Goal: Navigation & Orientation: Find specific page/section

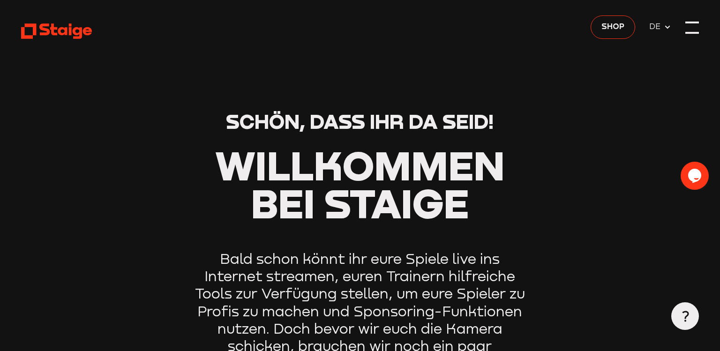
click at [692, 23] on div at bounding box center [692, 23] width 14 height 2
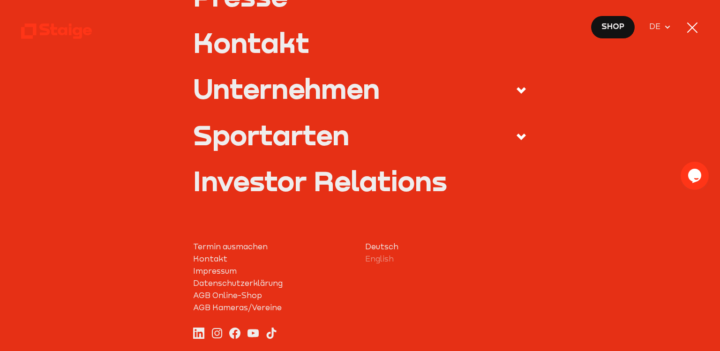
scroll to position [402, 0]
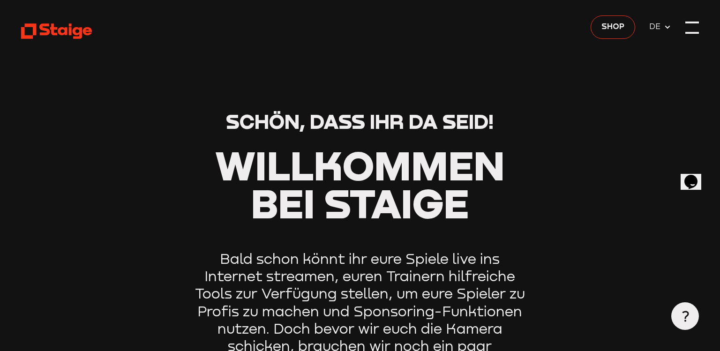
click at [688, 23] on div at bounding box center [692, 23] width 14 height 2
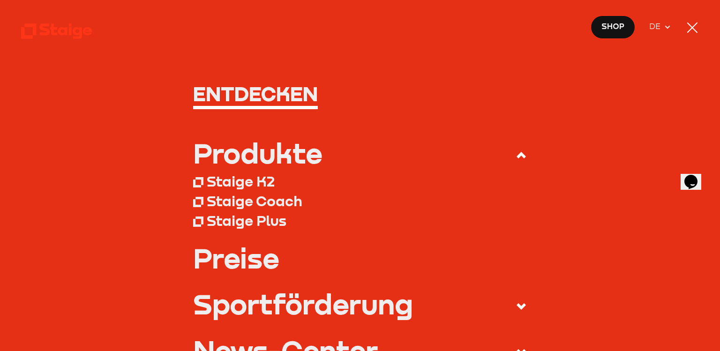
click at [207, 184] on div "Staige K2" at bounding box center [241, 180] width 68 height 17
click at [206, 91] on h1 "Entdecken" at bounding box center [360, 93] width 334 height 21
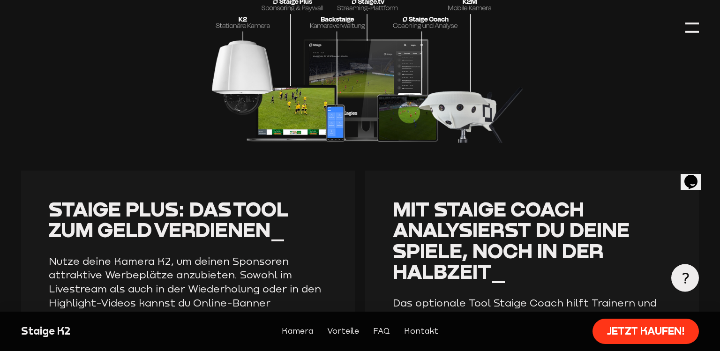
scroll to position [1822, 0]
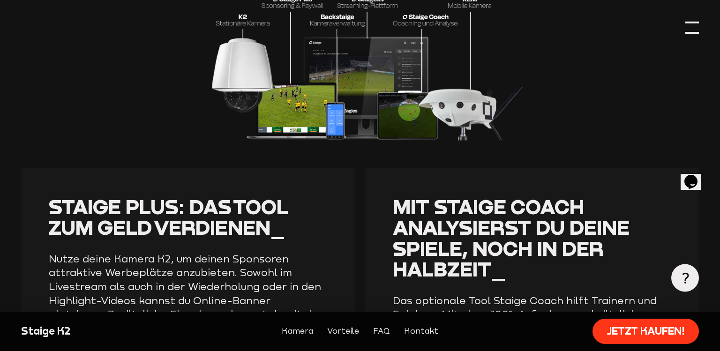
click at [691, 30] on div at bounding box center [692, 28] width 14 height 14
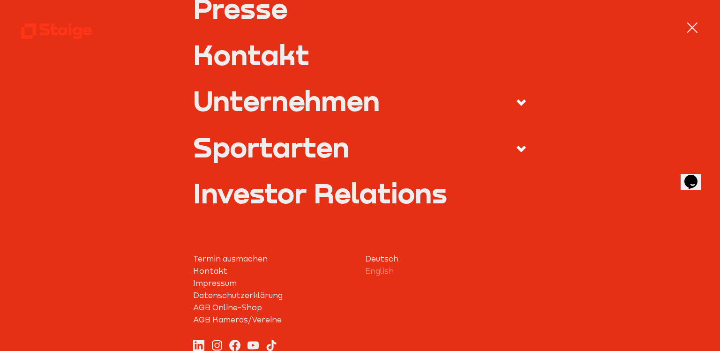
scroll to position [447, 0]
